Goal: Check status: Check status

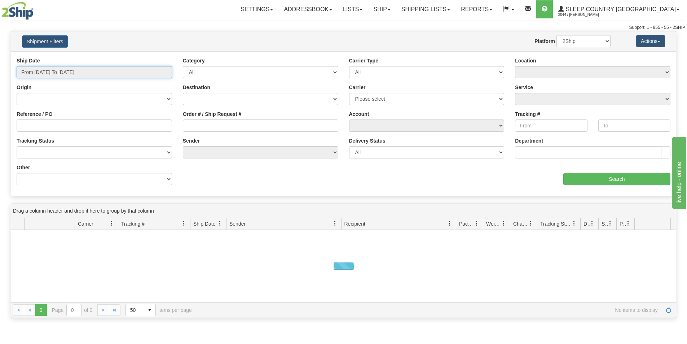
click at [106, 71] on input "From [DATE] To [DATE]" at bounding box center [95, 72] width 156 height 12
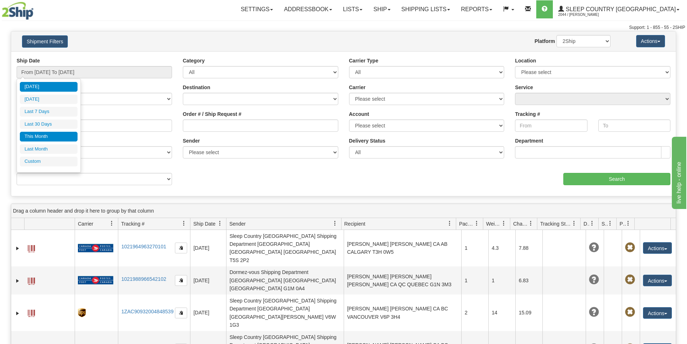
click at [42, 135] on li "This Month" at bounding box center [49, 137] width 58 height 10
type input "From [DATE] To [DATE]"
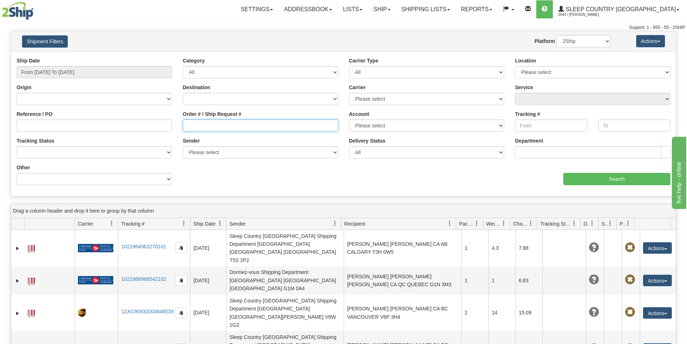
click at [187, 127] on input "Order # / Ship Request #" at bounding box center [261, 125] width 156 height 12
paste input "9002H998407"
type input "9002H998407"
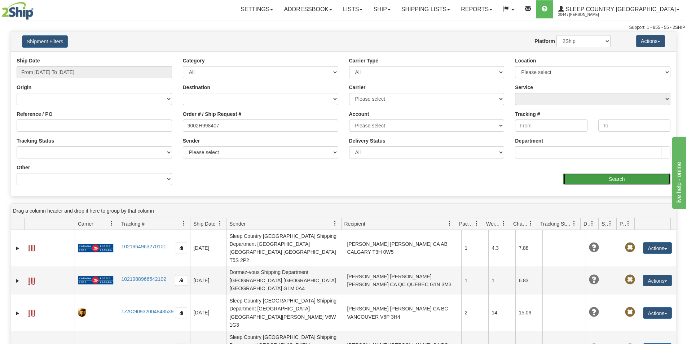
click at [605, 179] on input "Search" at bounding box center [617, 179] width 107 height 12
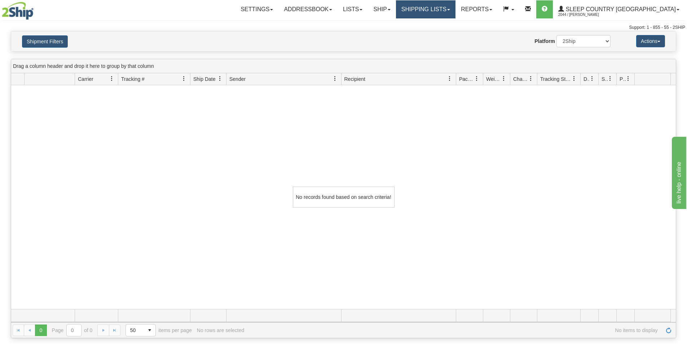
click at [450, 9] on span at bounding box center [448, 9] width 3 height 1
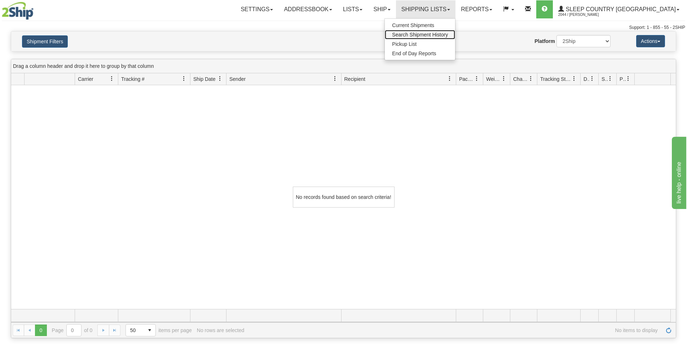
click at [448, 35] on span "Search Shipment History" at bounding box center [420, 35] width 56 height 6
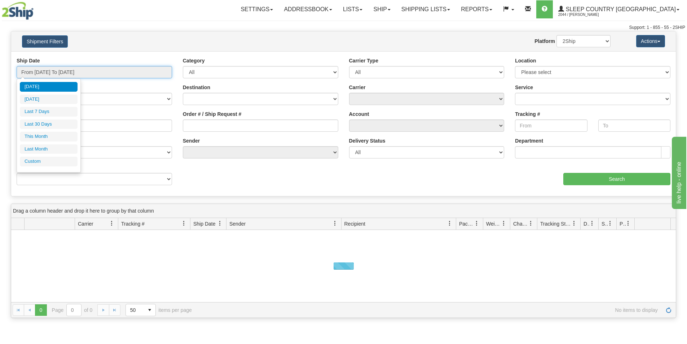
click at [99, 73] on input "From [DATE] To [DATE]" at bounding box center [95, 72] width 156 height 12
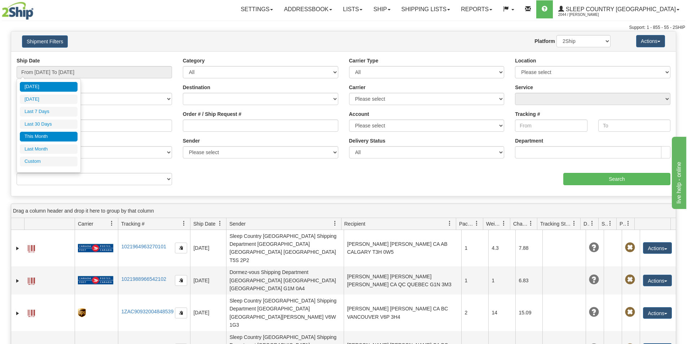
click at [49, 132] on li "This Month" at bounding box center [49, 137] width 58 height 10
type input "From [DATE] To [DATE]"
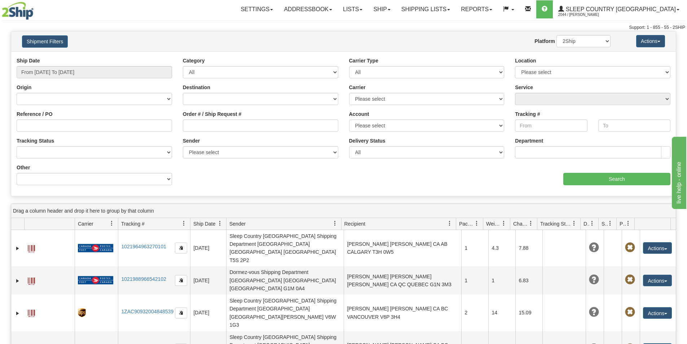
click at [182, 126] on div "Order # / Ship Request #" at bounding box center [261, 123] width 166 height 27
drag, startPoint x: 197, startPoint y: 127, endPoint x: 191, endPoint y: 126, distance: 6.6
click at [195, 127] on input "Order # / Ship Request #" at bounding box center [261, 125] width 156 height 12
paste input "9002H998407"
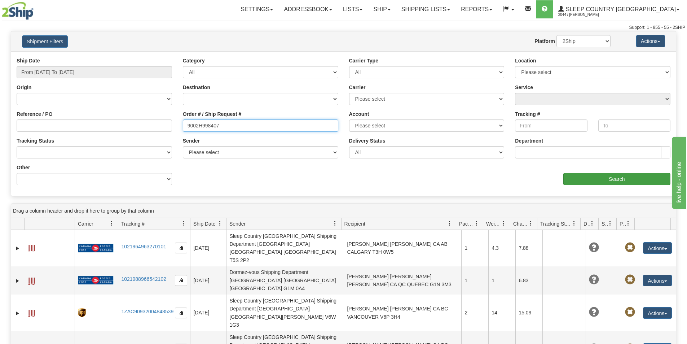
type input "9002H998407"
click at [591, 180] on input "Search" at bounding box center [617, 179] width 107 height 12
